Goal: Check status: Check status

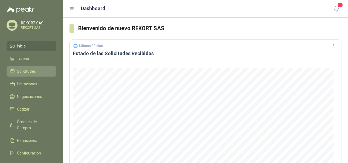
click at [32, 69] on span "Solicitudes" at bounding box center [26, 71] width 19 height 6
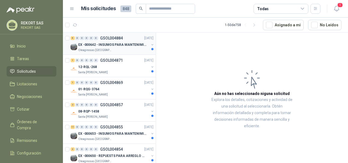
click at [129, 42] on p "EX -000642 - INSUMOS PARA MANTENIMIENTO PREVENTIVO" at bounding box center [112, 44] width 68 height 5
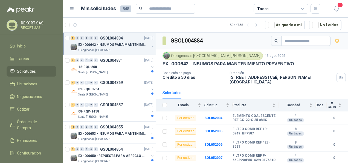
scroll to position [22, 0]
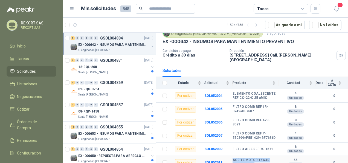
drag, startPoint x: 231, startPoint y: 154, endPoint x: 252, endPoint y: 160, distance: 21.5
click at [252, 160] on b "ACEITE MOTOR 15W40 MULTIGRADO" at bounding box center [254, 162] width 43 height 8
drag, startPoint x: 252, startPoint y: 160, endPoint x: 241, endPoint y: 156, distance: 11.8
click at [241, 158] on b "ACEITE MOTOR 15W40 MULTIGRADO" at bounding box center [254, 162] width 43 height 8
click at [241, 147] on b "FILTRO AIRE REF 7C 1571" at bounding box center [253, 149] width 40 height 4
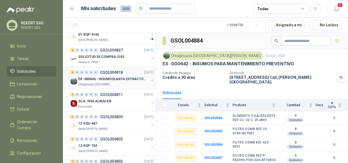
scroll to position [246, 0]
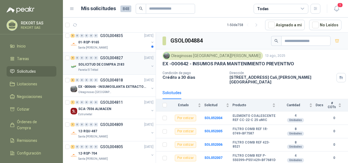
click at [103, 63] on p "SOLICITUD DE COMPRA 2183" at bounding box center [101, 64] width 46 height 5
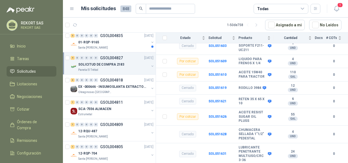
scroll to position [110, 0]
